Goal: Find specific page/section: Find specific page/section

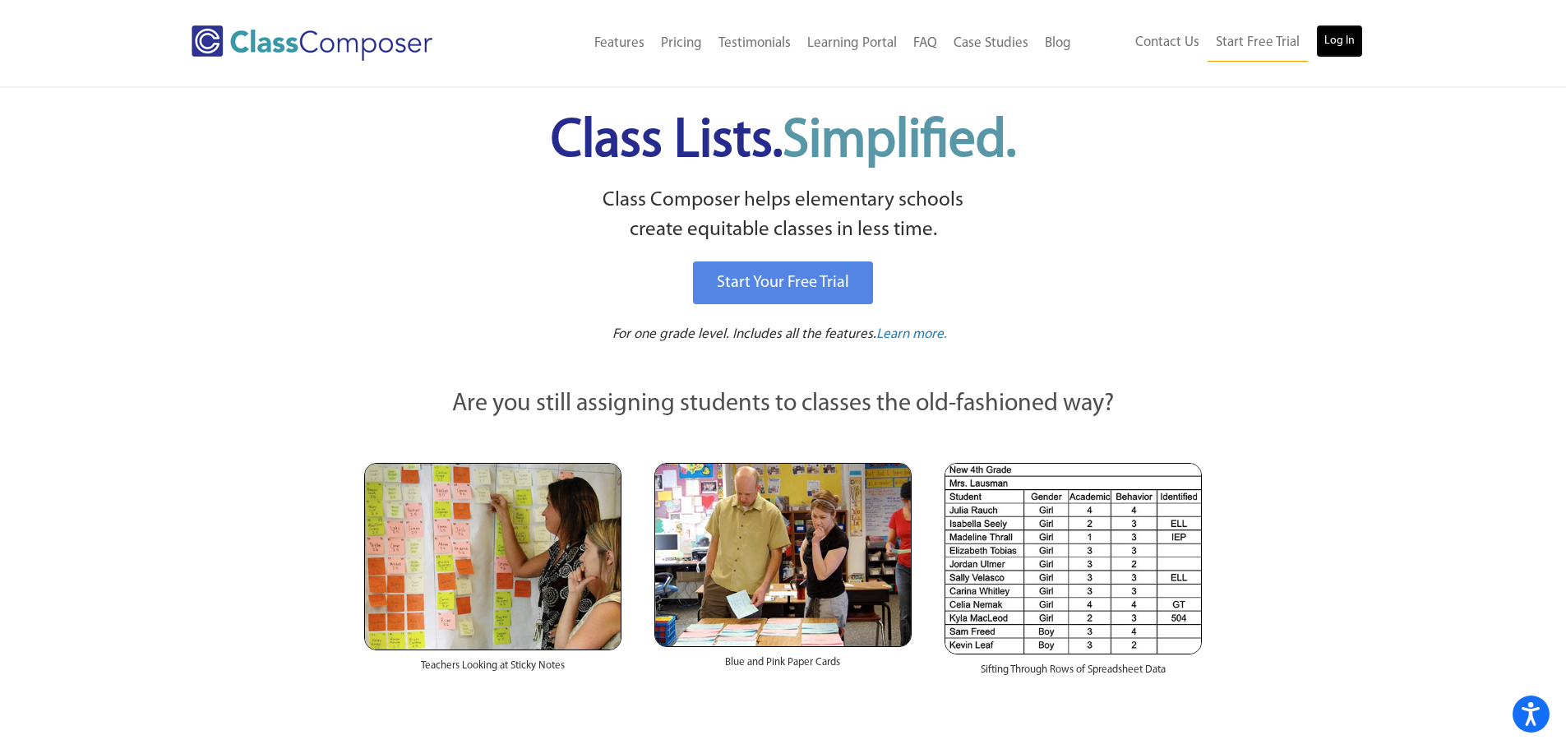
click at [1350, 29] on link "Log In" at bounding box center [1339, 41] width 47 height 33
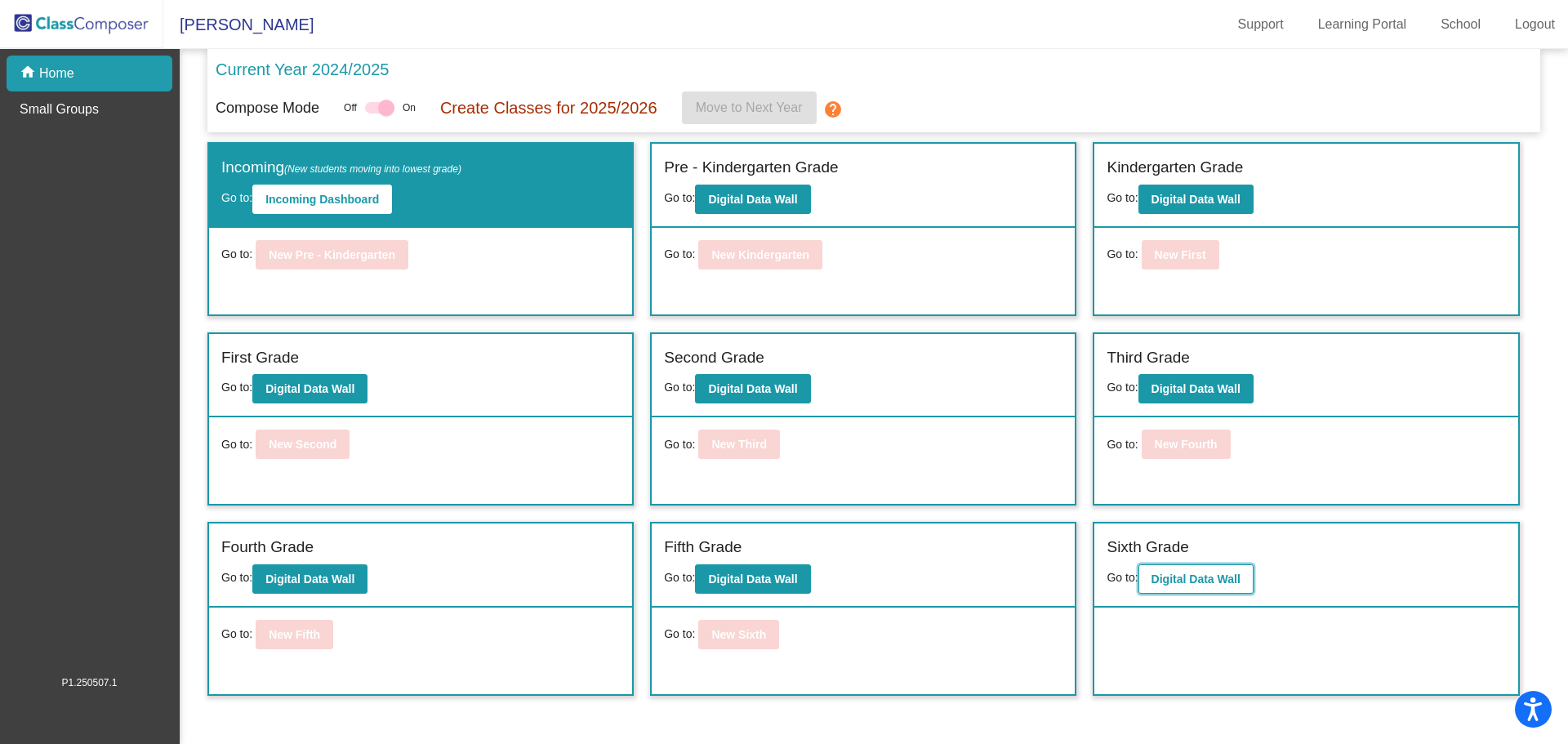
click at [1231, 585] on button "Digital Data Wall" at bounding box center [1196, 579] width 115 height 30
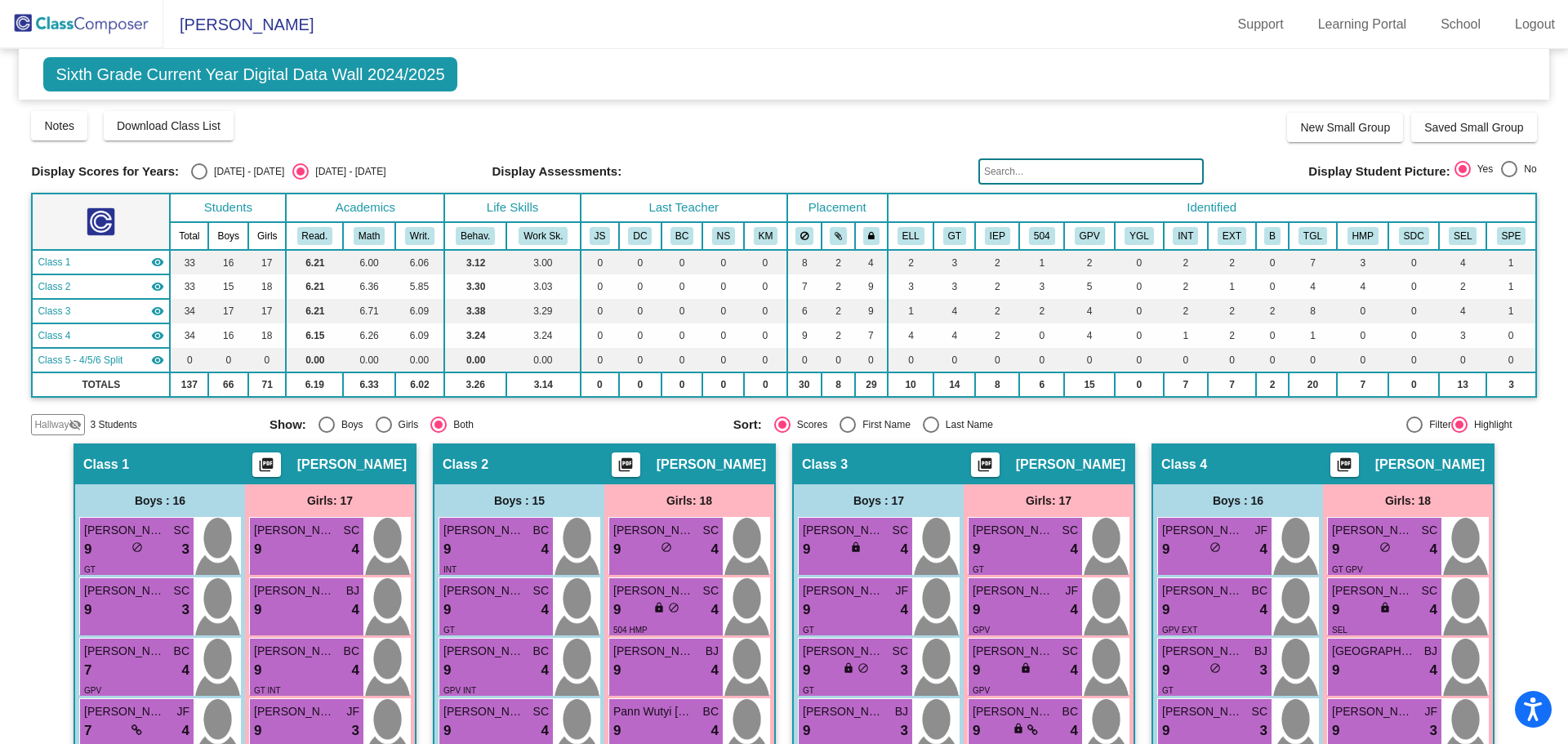
click at [1035, 168] on input "text" at bounding box center [1091, 171] width 226 height 26
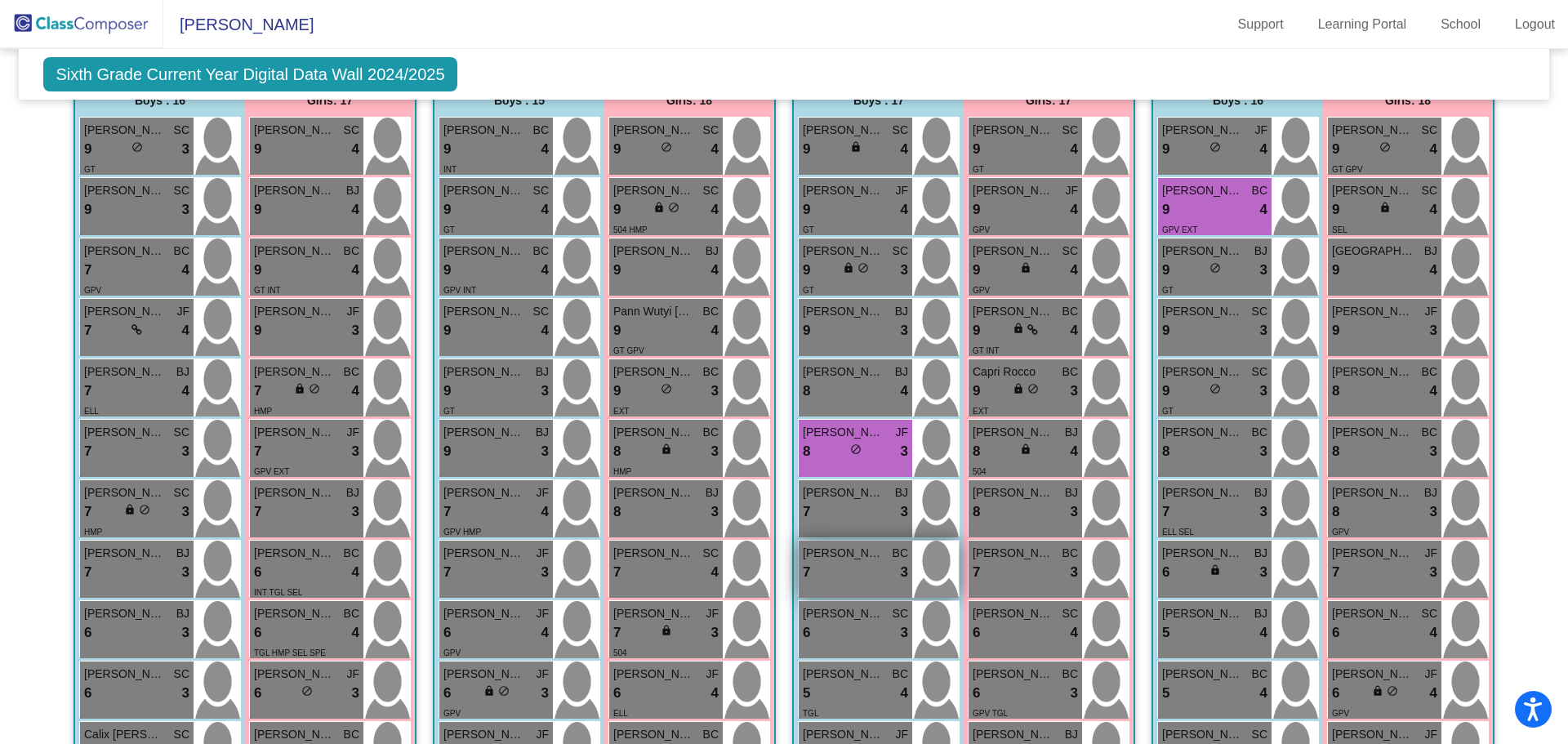
scroll to position [327, 0]
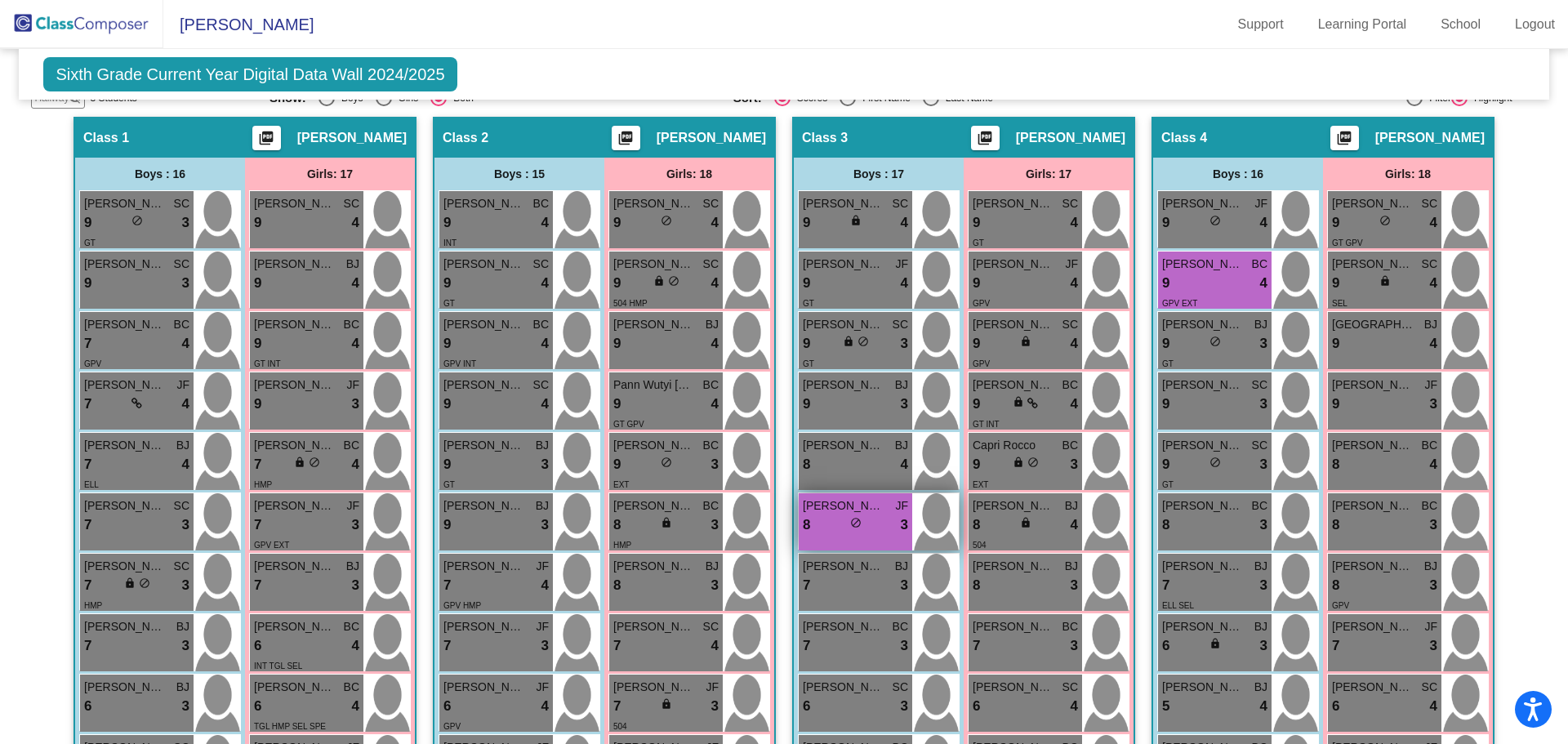
type input "drew"
click at [837, 508] on span "[PERSON_NAME]" at bounding box center [844, 506] width 81 height 17
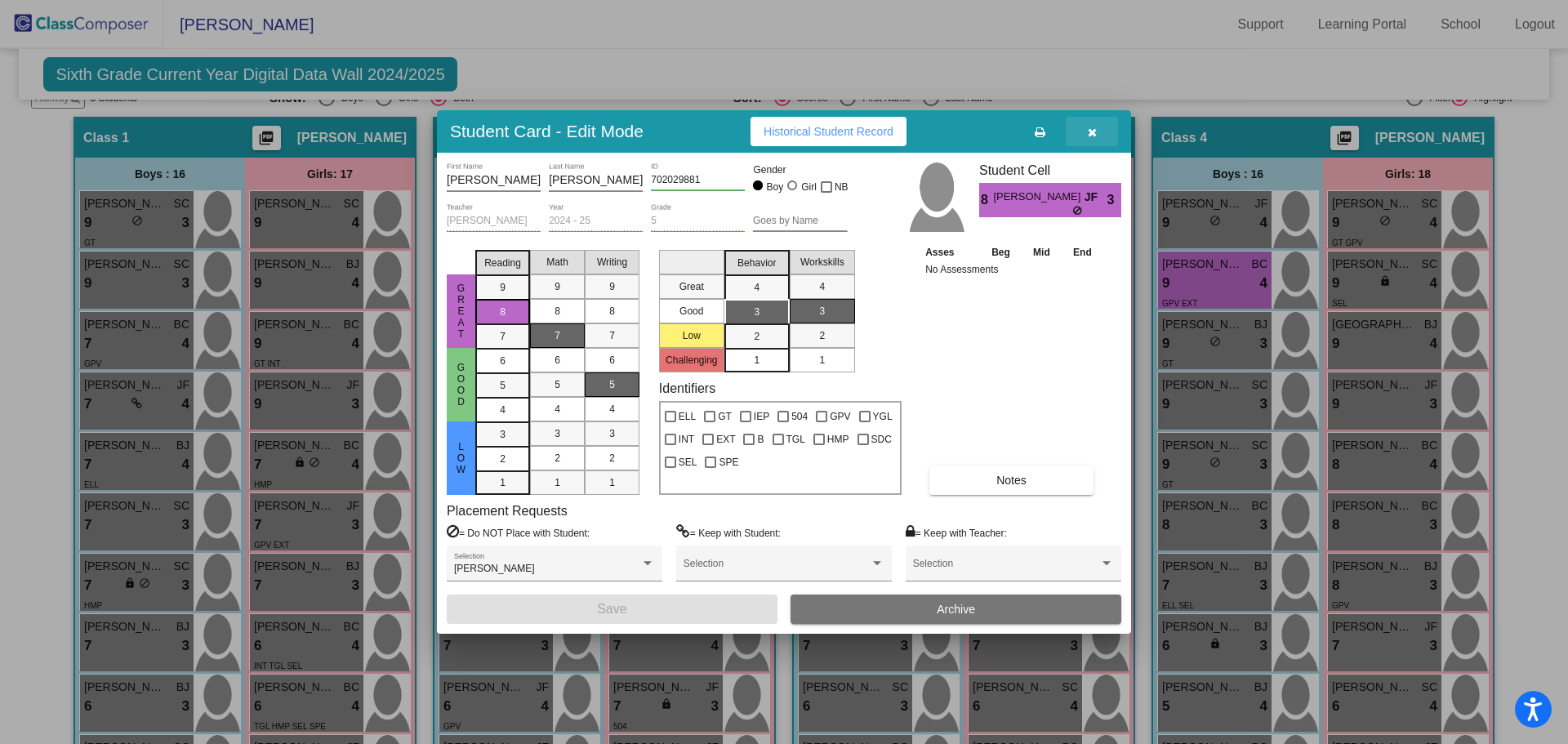
click at [1088, 131] on icon "button" at bounding box center [1092, 132] width 9 height 12
